Goal: Navigation & Orientation: Find specific page/section

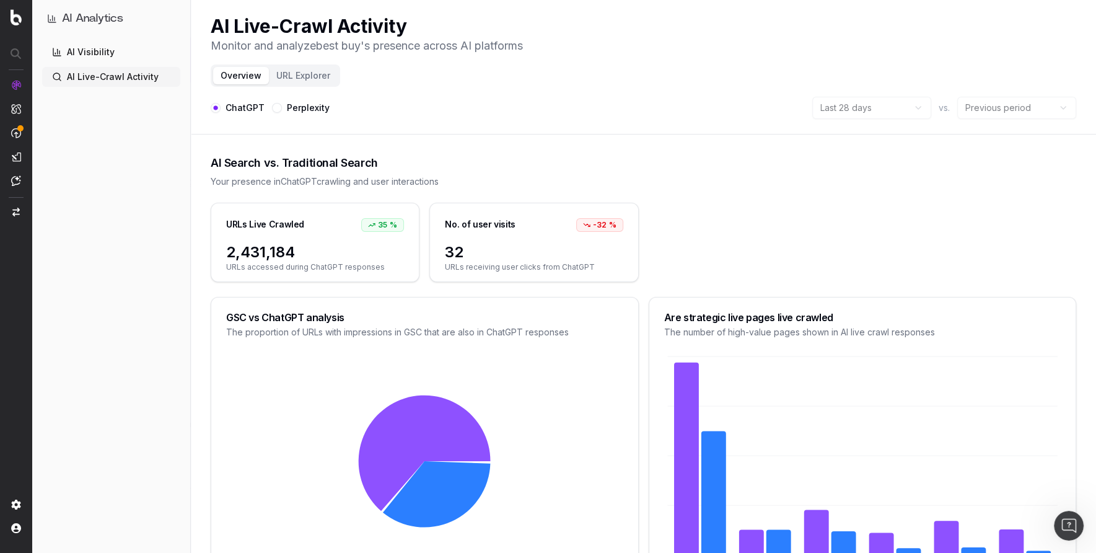
click at [102, 47] on link "AI Visibility" at bounding box center [111, 52] width 138 height 20
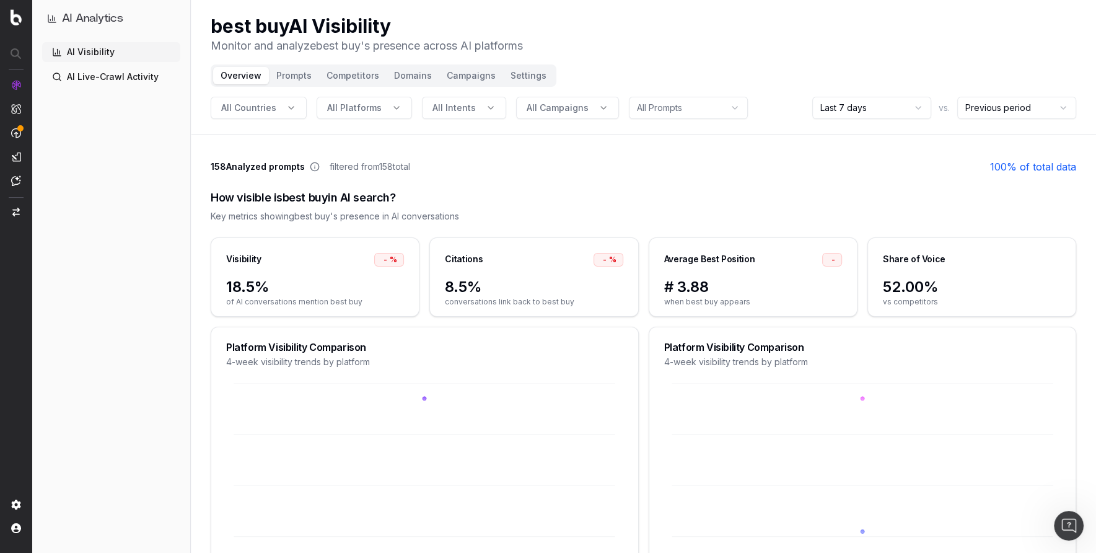
click at [513, 76] on button "Settings" at bounding box center [528, 75] width 51 height 17
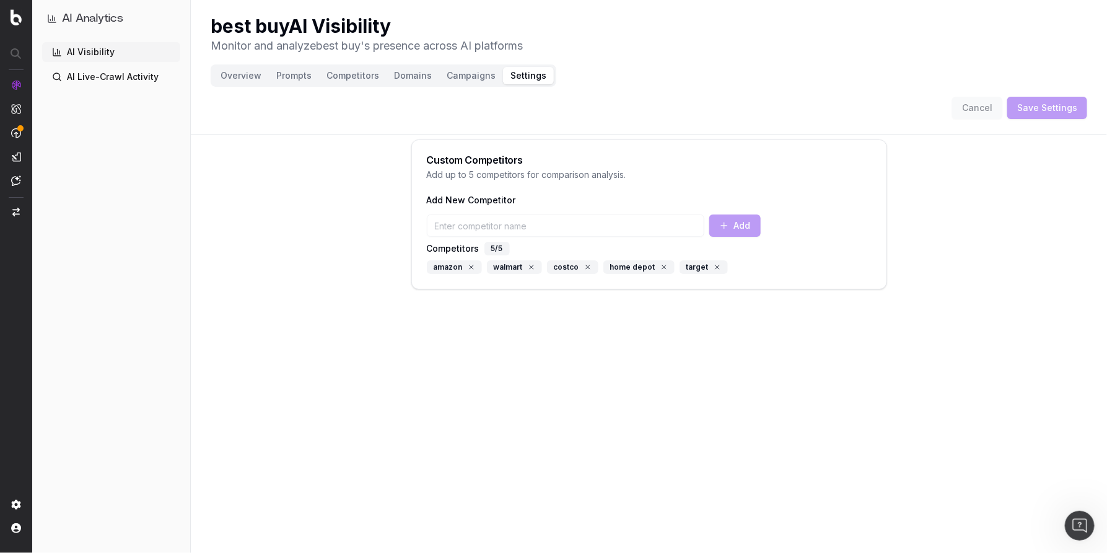
click at [236, 74] on button "Overview" at bounding box center [241, 75] width 56 height 17
